Goal: Information Seeking & Learning: Learn about a topic

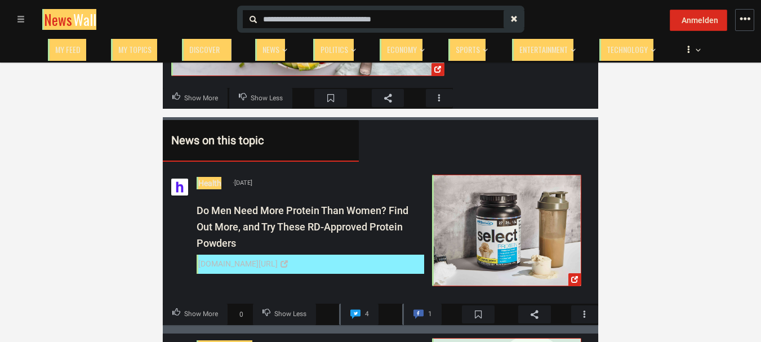
scroll to position [338, 0]
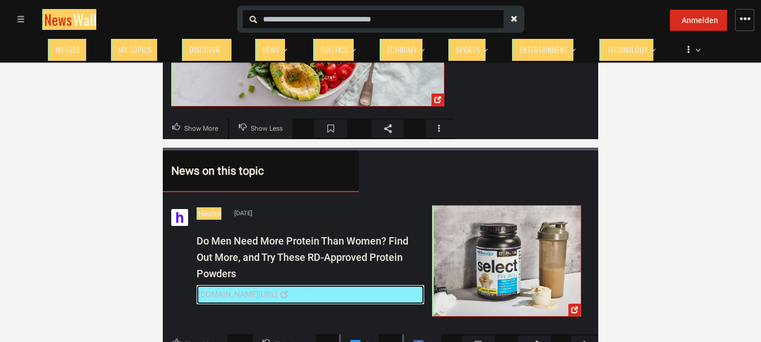
click at [263, 288] on div "[DOMAIN_NAME][URL]" at bounding box center [237, 294] width 79 height 12
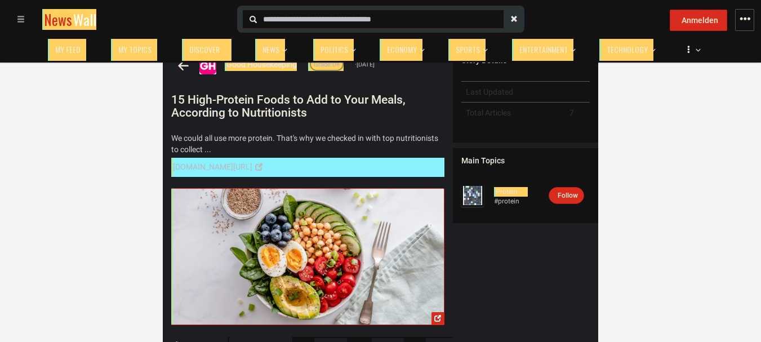
scroll to position [75, 0]
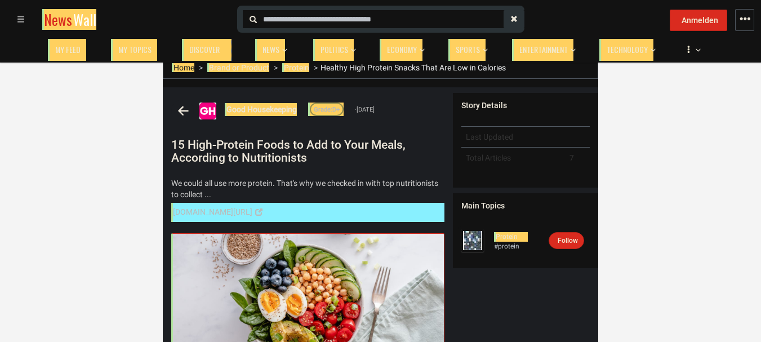
click at [701, 26] on icon "Close toolbar" at bounding box center [698, 28] width 5 height 5
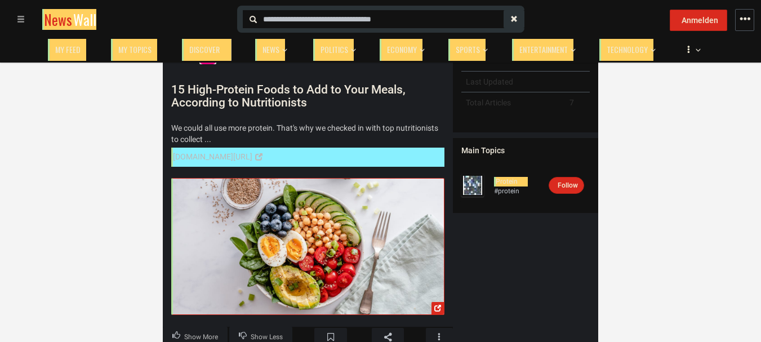
click at [24, 15] on span at bounding box center [21, 19] width 8 height 8
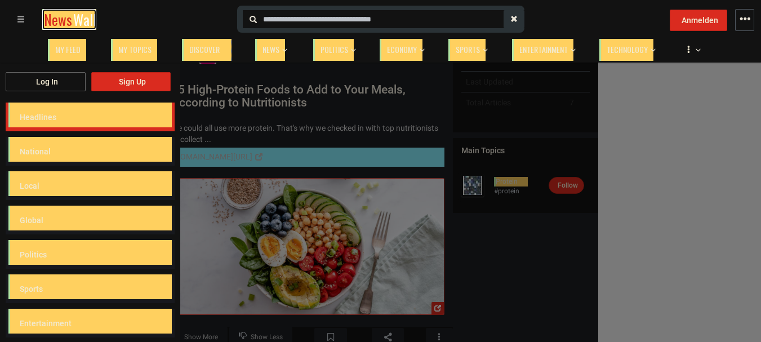
click at [59, 14] on span "News" at bounding box center [58, 19] width 28 height 21
